Goal: Navigation & Orientation: Go to known website

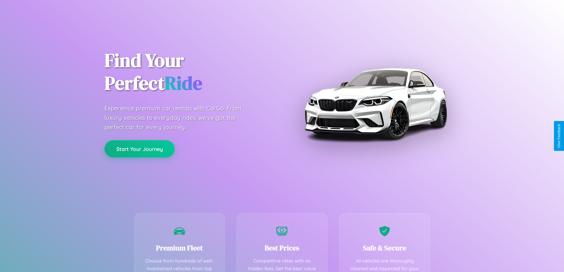
click at [140, 149] on button "Start Your Journey" at bounding box center [140, 148] width 70 height 17
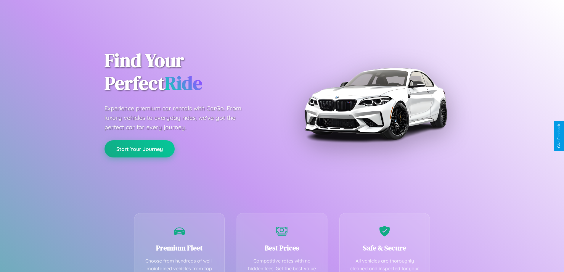
click at [140, 149] on button "Start Your Journey" at bounding box center [140, 148] width 70 height 17
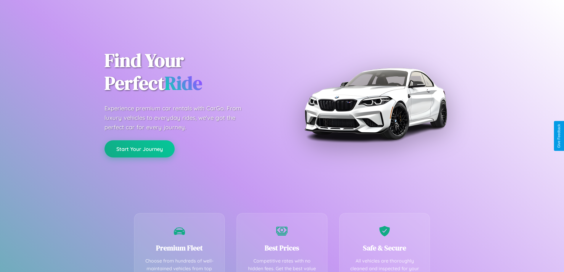
click at [140, 149] on button "Start Your Journey" at bounding box center [140, 148] width 70 height 17
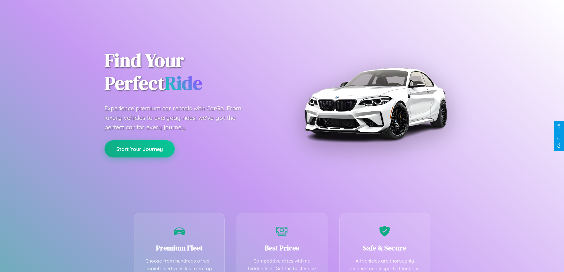
click at [140, 149] on button "Start Your Journey" at bounding box center [140, 148] width 70 height 17
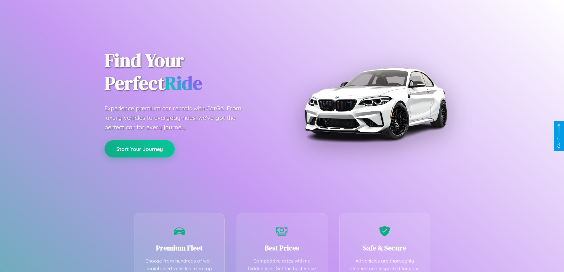
click at [140, 149] on button "Start Your Journey" at bounding box center [140, 148] width 70 height 17
